Goal: Navigation & Orientation: Find specific page/section

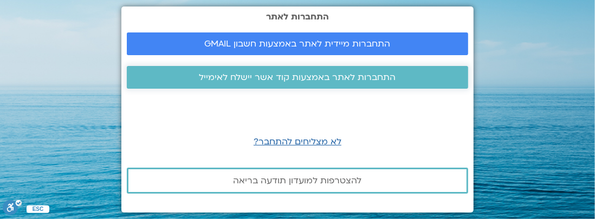
click at [289, 73] on span "התחברות לאתר באמצעות קוד אשר יישלח לאימייל" at bounding box center [297, 78] width 197 height 10
click at [263, 44] on span "התחברות מיידית לאתר באמצעות חשבון GMAIL" at bounding box center [298, 44] width 186 height 10
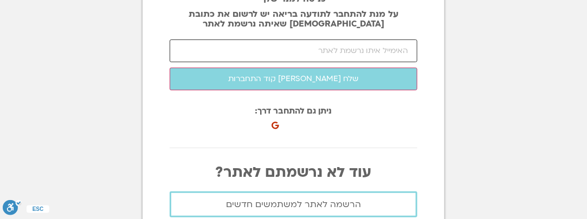
click at [302, 56] on input "email" at bounding box center [294, 51] width 248 height 23
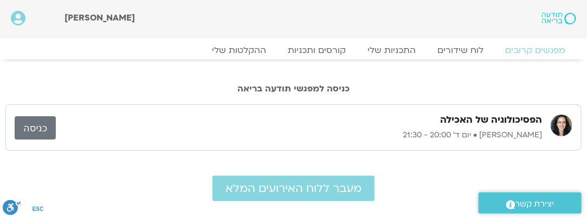
click at [45, 124] on link "כניסה" at bounding box center [35, 127] width 41 height 23
